Goal: Task Accomplishment & Management: Complete application form

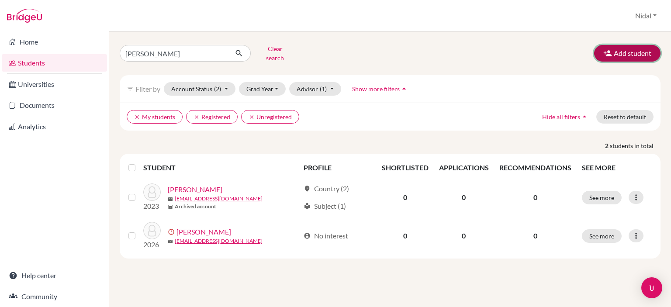
click at [634, 52] on button "Add student" at bounding box center [627, 53] width 66 height 17
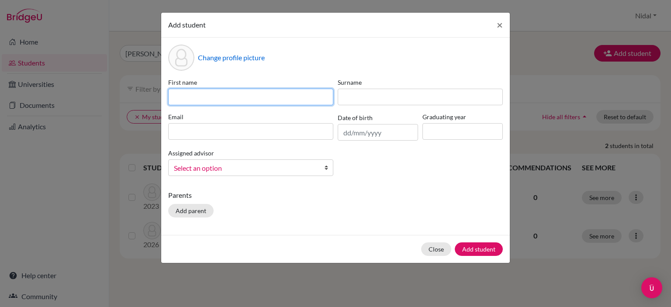
click at [270, 98] on input at bounding box center [250, 97] width 165 height 17
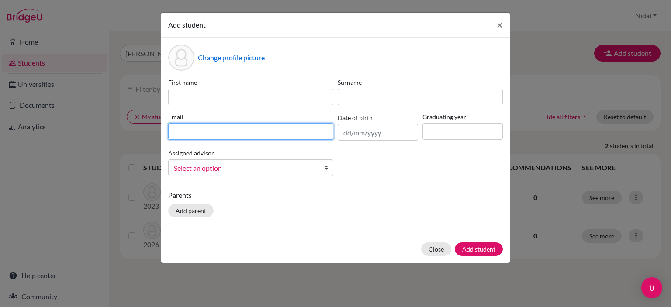
click at [201, 136] on input at bounding box center [250, 131] width 165 height 17
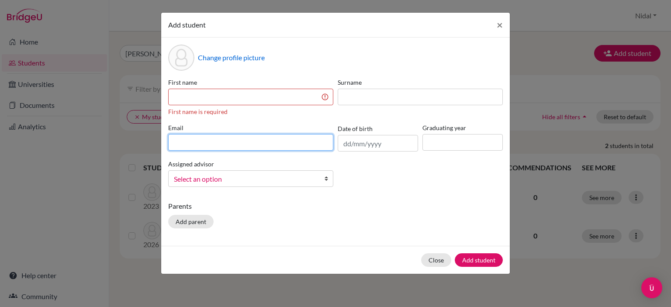
paste input "[EMAIL_ADDRESS][DOMAIN_NAME]"
type input "[EMAIL_ADDRESS][DOMAIN_NAME]"
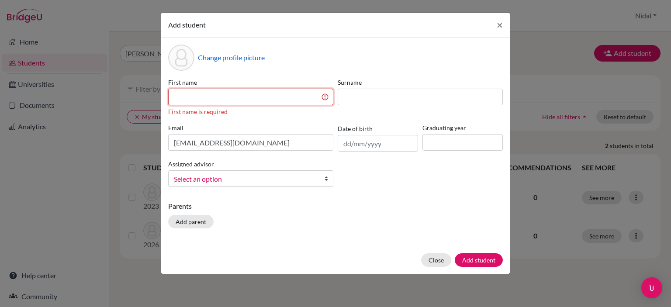
click at [211, 98] on input at bounding box center [250, 97] width 165 height 17
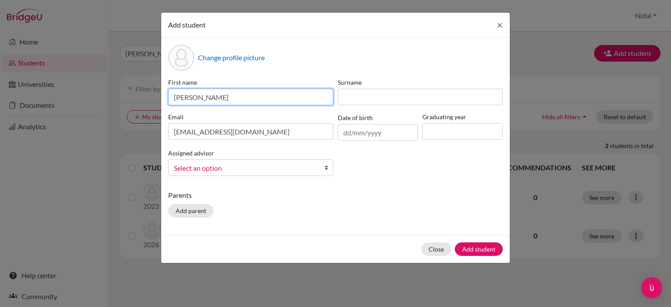
type input "[PERSON_NAME]"
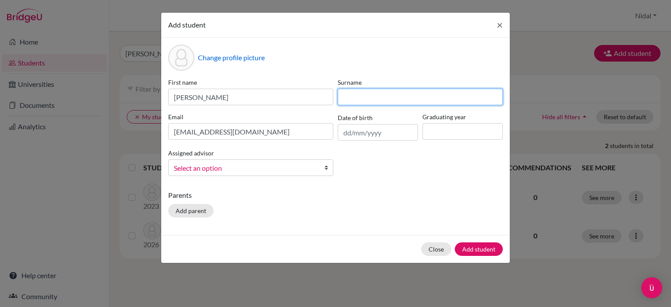
click at [407, 96] on input at bounding box center [420, 97] width 165 height 17
type input "Wahbeh"
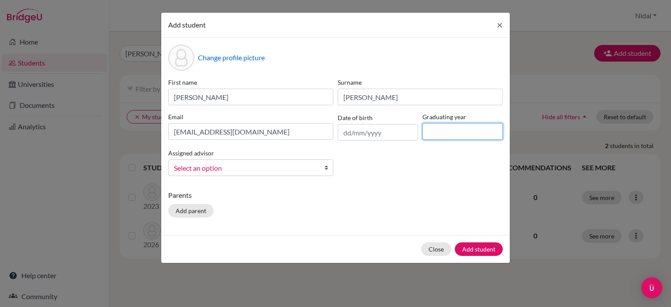
click at [446, 130] on input at bounding box center [462, 131] width 80 height 17
type input "2026"
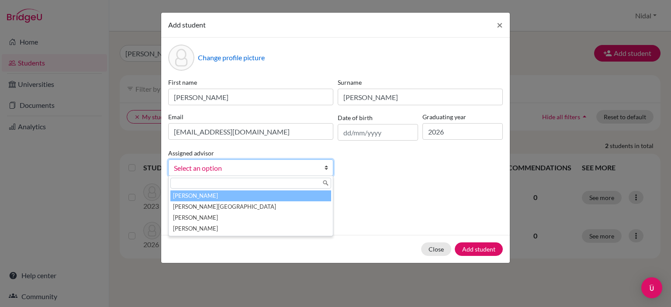
click at [278, 167] on span "Select an option" at bounding box center [245, 167] width 142 height 11
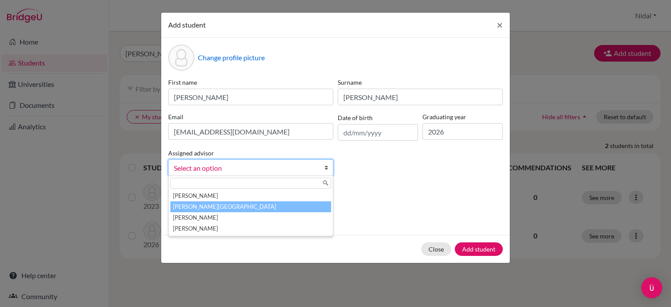
click at [247, 207] on li "Ahmed, Nidal" at bounding box center [250, 206] width 161 height 11
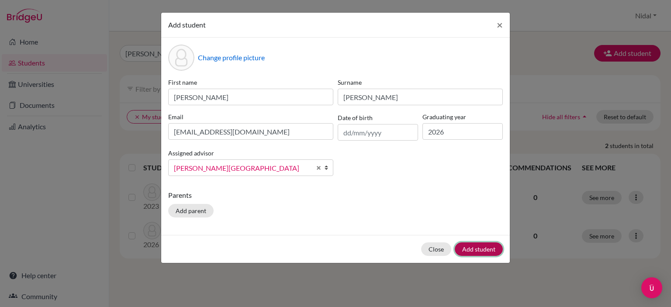
click at [471, 247] on button "Add student" at bounding box center [479, 249] width 48 height 14
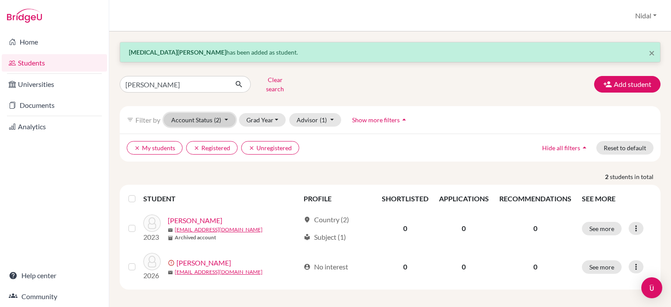
click at [203, 114] on button "Account Status (2)" at bounding box center [200, 120] width 72 height 14
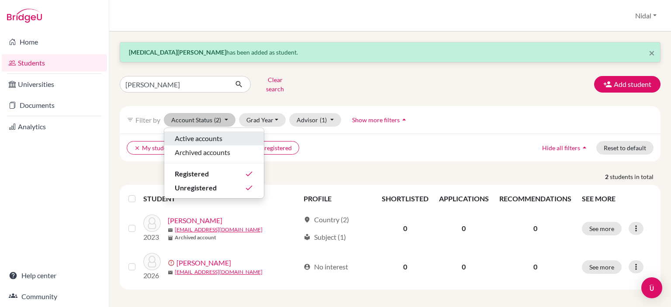
click at [206, 133] on span "Active accounts" at bounding box center [199, 138] width 48 height 10
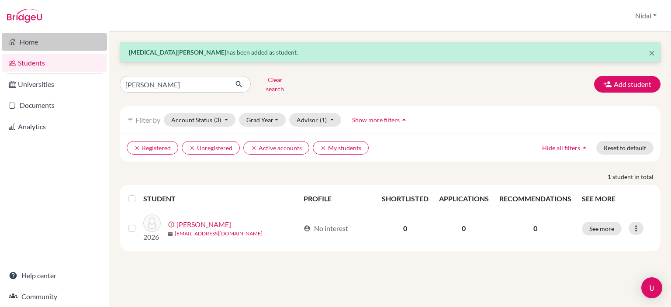
click at [41, 43] on link "Home" at bounding box center [54, 41] width 105 height 17
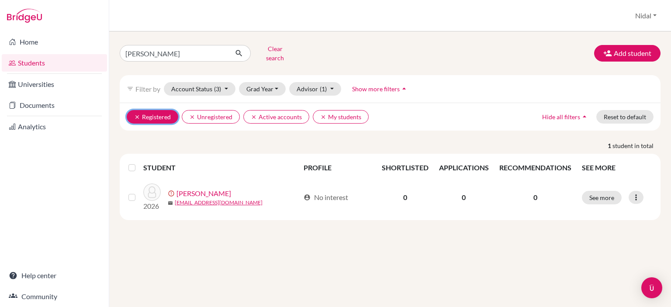
click at [142, 110] on button "clear Registered" at bounding box center [153, 117] width 52 height 14
click at [142, 110] on button "clear Unregistered" at bounding box center [156, 117] width 58 height 14
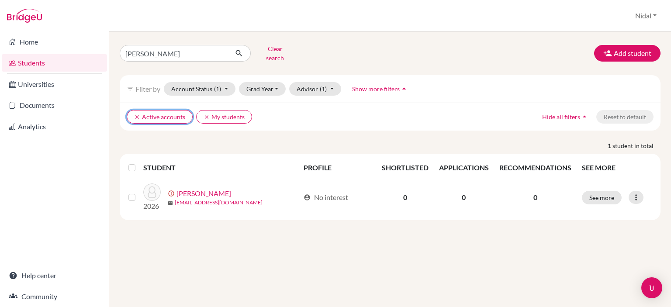
click at [142, 110] on button "clear Active accounts" at bounding box center [160, 117] width 66 height 14
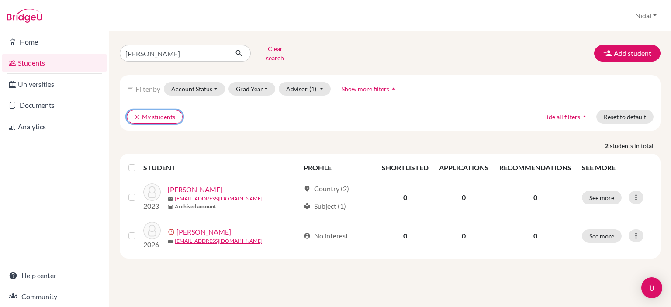
click at [142, 110] on button "clear My students" at bounding box center [155, 117] width 56 height 14
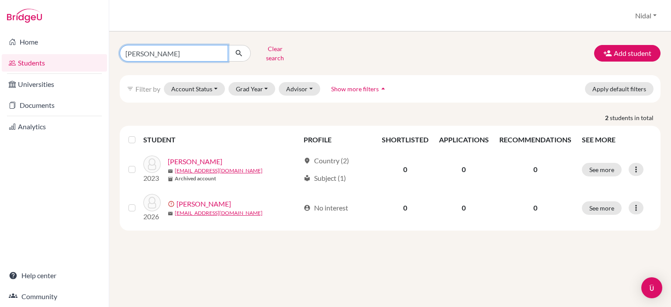
drag, startPoint x: 166, startPoint y: 52, endPoint x: 80, endPoint y: 51, distance: 85.2
click at [80, 51] on div "Home Students Universities Documents Analytics Help center Community Students o…" at bounding box center [335, 153] width 671 height 307
click at [241, 55] on button "submit" at bounding box center [239, 53] width 23 height 17
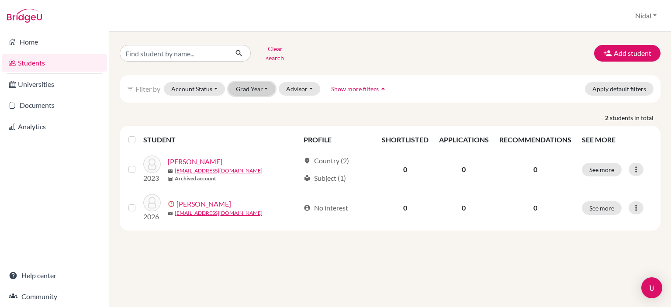
click at [247, 82] on button "Grad Year" at bounding box center [251, 89] width 47 height 14
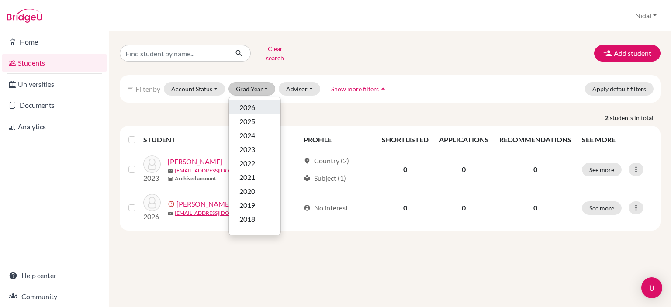
click at [247, 102] on span "2026" at bounding box center [247, 107] width 16 height 10
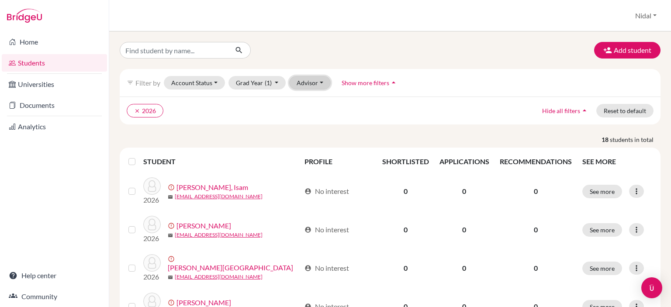
click at [311, 83] on button "Advisor" at bounding box center [309, 83] width 41 height 14
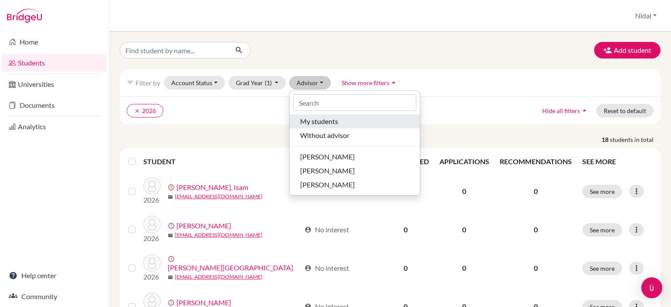
click at [323, 127] on button "My students" at bounding box center [355, 121] width 130 height 14
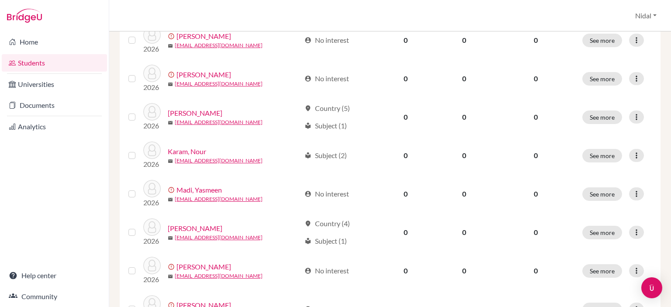
scroll to position [267, 0]
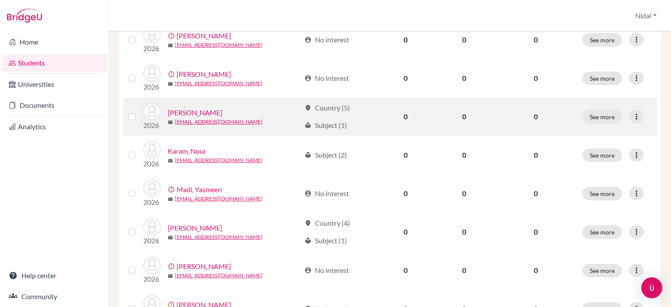
click at [188, 109] on link "[PERSON_NAME]" at bounding box center [195, 112] width 55 height 10
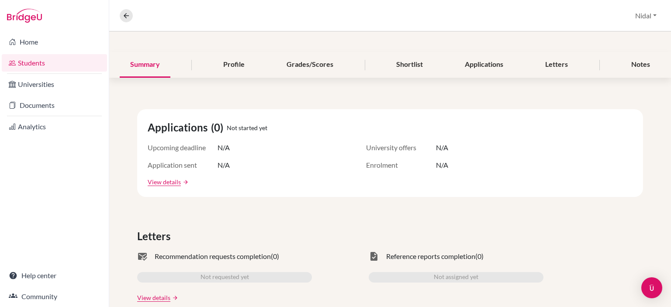
scroll to position [86, 0]
click at [241, 64] on div "Profile" at bounding box center [234, 65] width 42 height 26
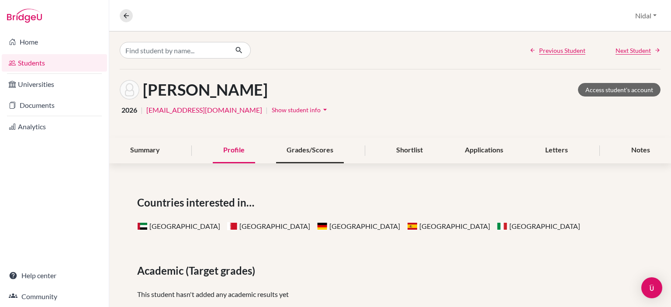
click at [314, 157] on div "Grades/Scores" at bounding box center [310, 151] width 68 height 26
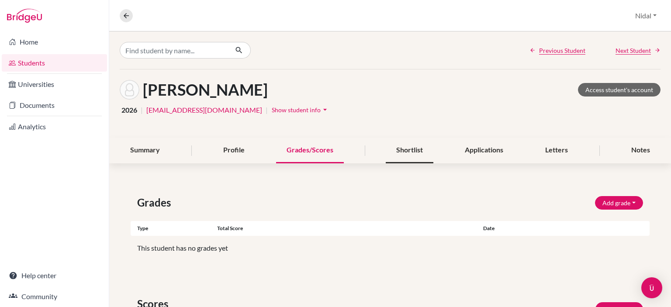
click at [407, 153] on div "Shortlist" at bounding box center [410, 151] width 48 height 26
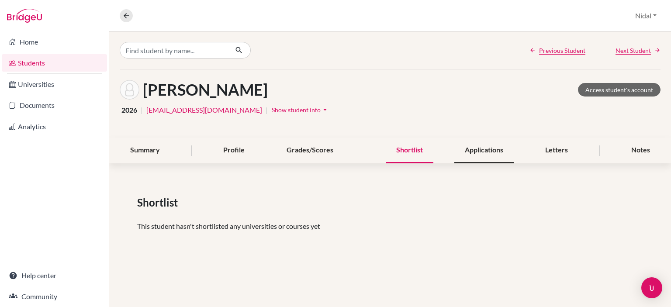
click at [484, 150] on div "Applications" at bounding box center [483, 151] width 59 height 26
click at [560, 155] on div "Letters" at bounding box center [557, 151] width 44 height 26
click at [619, 152] on div "Summary Profile Grades/Scores Shortlist Applications Letters Notes" at bounding box center [390, 151] width 541 height 26
click at [631, 147] on div "Notes" at bounding box center [641, 151] width 40 height 26
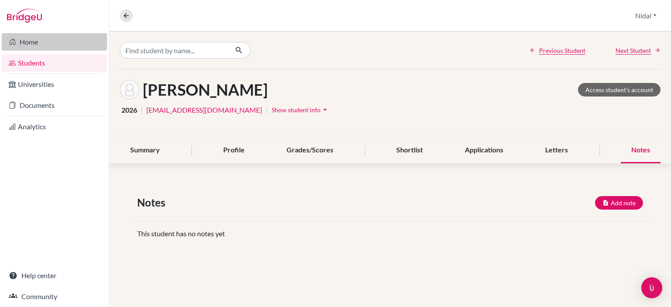
click at [42, 44] on link "Home" at bounding box center [54, 41] width 105 height 17
